Goal: Find specific page/section: Find specific page/section

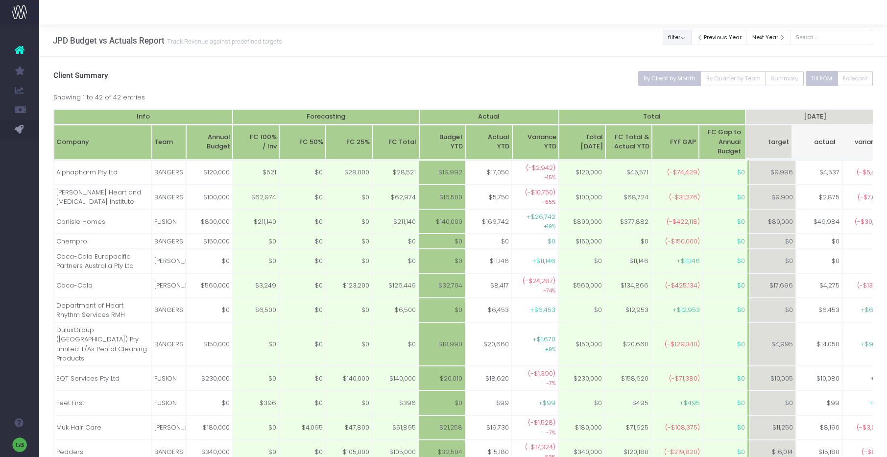
click at [687, 38] on button "filter" at bounding box center [677, 37] width 29 height 15
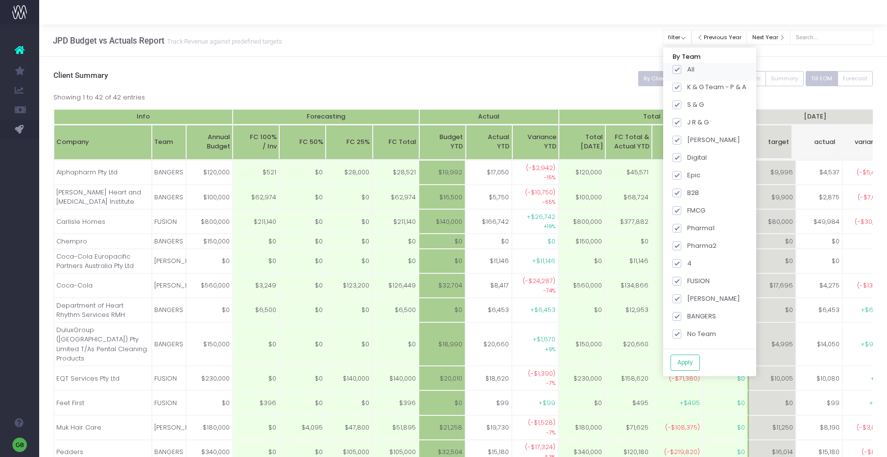
click at [681, 71] on span at bounding box center [677, 69] width 9 height 9
click at [687, 71] on input "All" at bounding box center [690, 68] width 6 height 6
checkbox input "false"
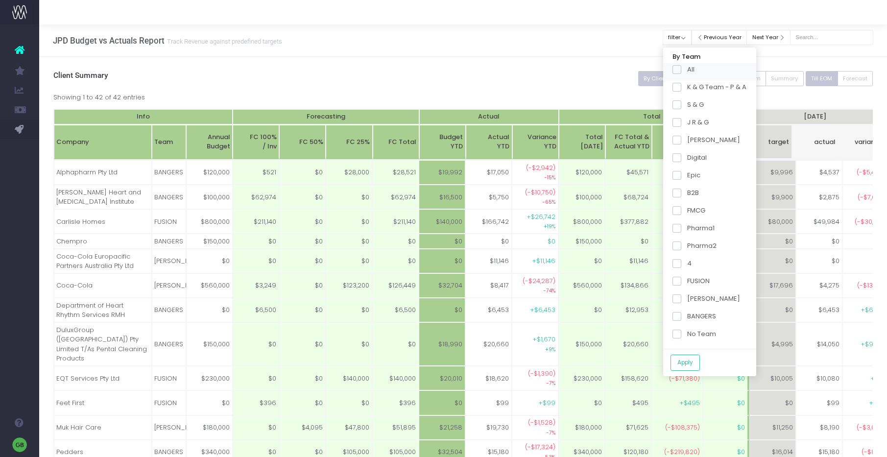
checkbox input "false"
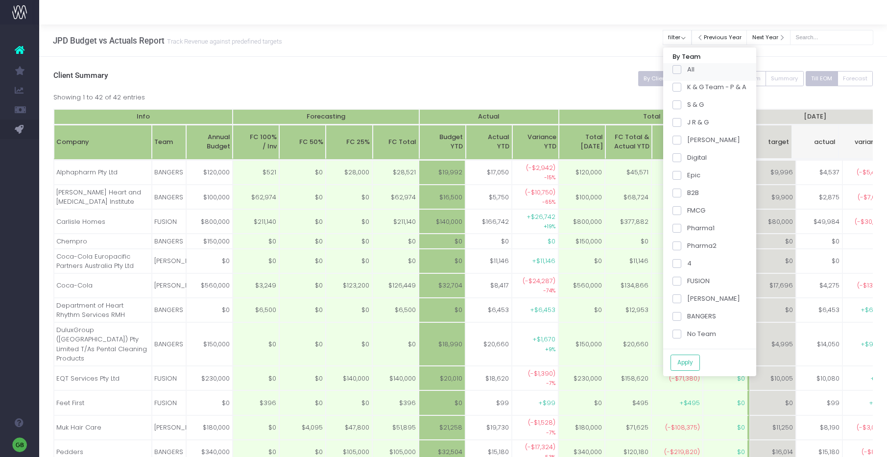
checkbox input "false"
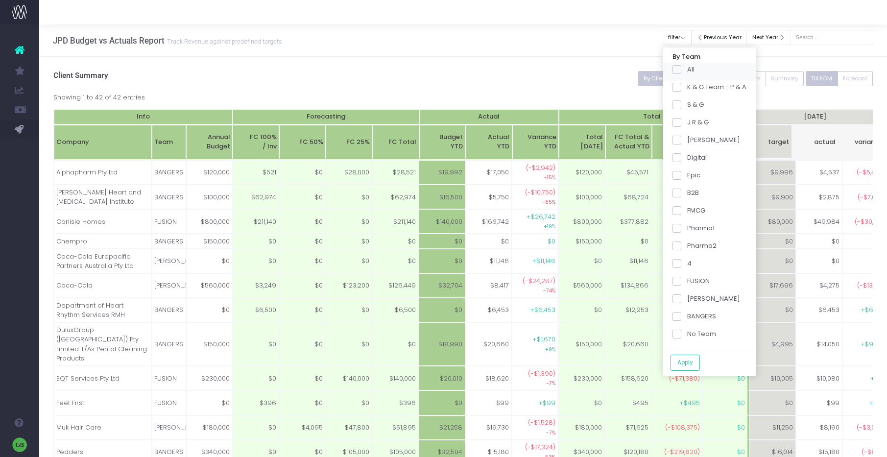
checkbox input "false"
drag, startPoint x: 683, startPoint y: 246, endPoint x: 688, endPoint y: 304, distance: 57.5
click at [681, 247] on span at bounding box center [677, 246] width 9 height 9
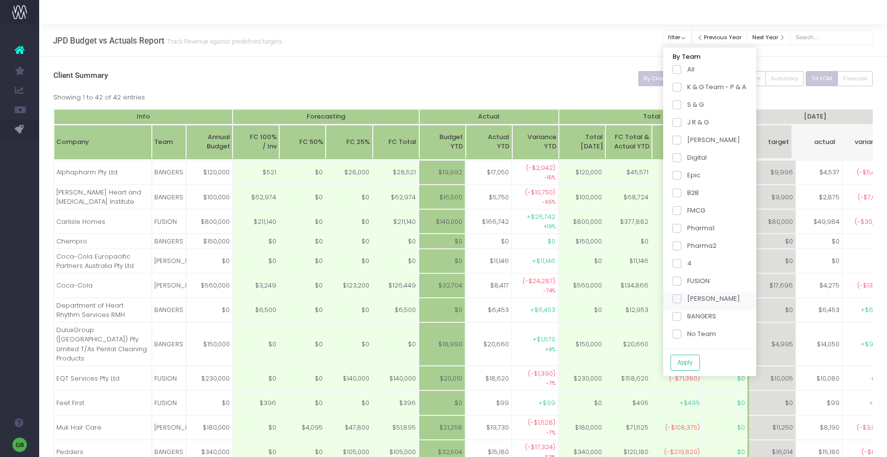
click at [687, 247] on input "Pharma2" at bounding box center [690, 244] width 6 height 6
checkbox input "true"
drag, startPoint x: 681, startPoint y: 316, endPoint x: 681, endPoint y: 333, distance: 17.1
click at [681, 316] on span at bounding box center [677, 316] width 9 height 9
click at [687, 316] on input "BANGERS" at bounding box center [690, 315] width 6 height 6
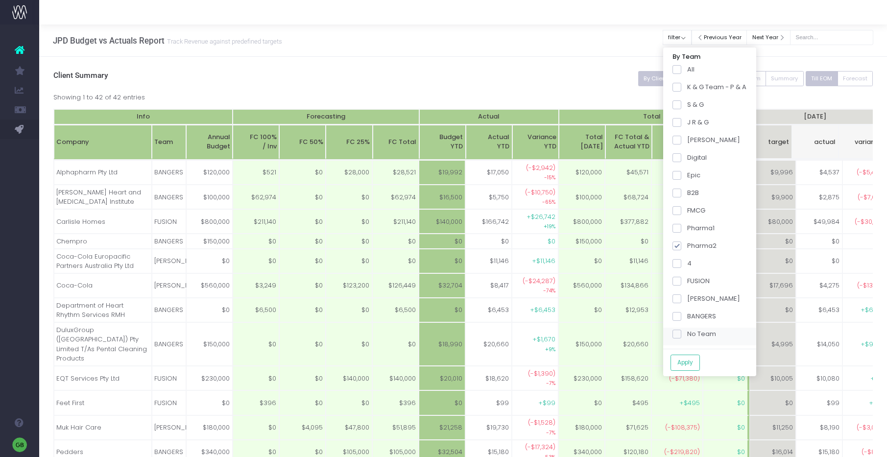
checkbox input "true"
click at [695, 365] on button "Apply" at bounding box center [685, 363] width 29 height 16
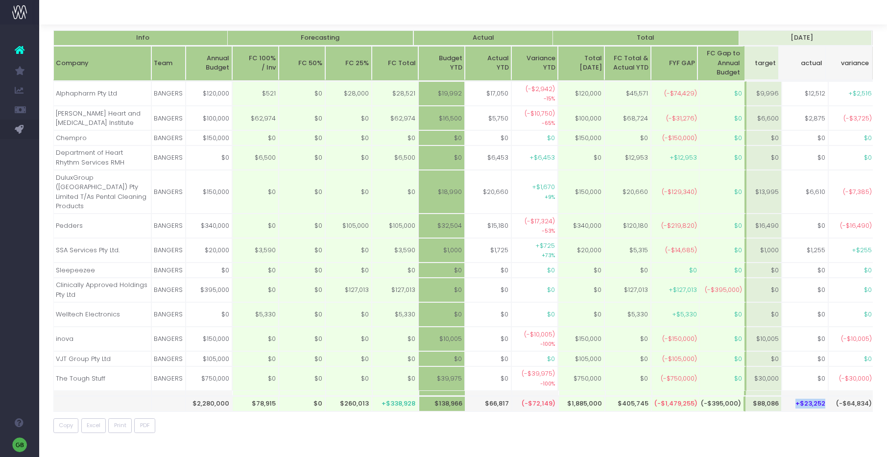
drag, startPoint x: 795, startPoint y: 395, endPoint x: 828, endPoint y: 393, distance: 33.3
click at [817, 399] on span "+$23,252" at bounding box center [811, 404] width 30 height 10
